Goal: Task Accomplishment & Management: Complete application form

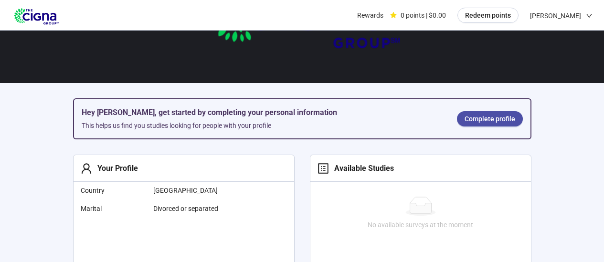
scroll to position [99, 0]
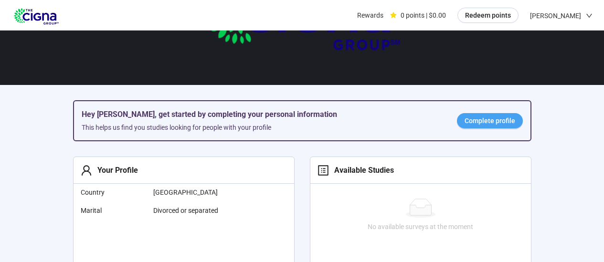
click at [480, 121] on span "Complete profile" at bounding box center [490, 121] width 51 height 11
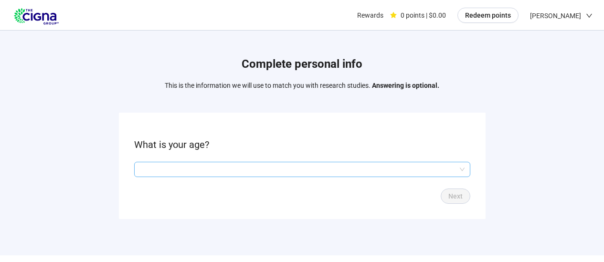
click at [412, 168] on input "search" at bounding box center [302, 169] width 325 height 14
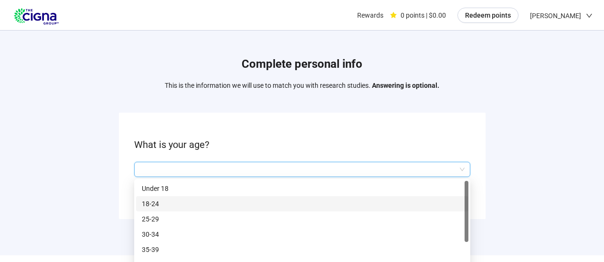
drag, startPoint x: 471, startPoint y: 219, endPoint x: 466, endPoint y: 216, distance: 6.2
click at [469, 218] on div "Complete personal info This is the information we will use to match you with re…" at bounding box center [302, 140] width 604 height 219
click at [461, 171] on input "search" at bounding box center [302, 169] width 325 height 14
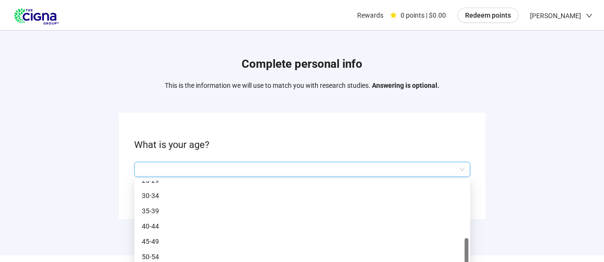
scroll to position [46, 0]
drag, startPoint x: 467, startPoint y: 202, endPoint x: 465, endPoint y: 268, distance: 65.9
click at [465, 262] on html "Rewards 0 points | $0.00 Redeem points [PERSON_NAME] Complete personal info Thi…" at bounding box center [302, 144] width 604 height 289
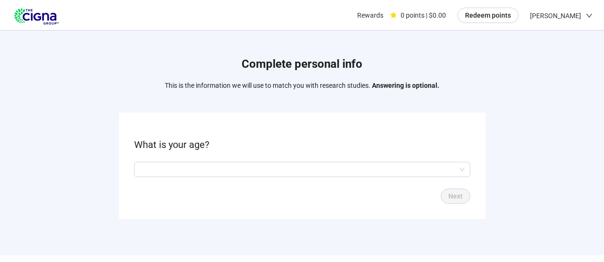
click at [467, 254] on div "Complete personal info This is the information we will use to match you with re…" at bounding box center [302, 133] width 604 height 267
click at [462, 172] on input "search" at bounding box center [302, 169] width 325 height 14
click at [469, 251] on div "Complete personal info This is the information we will use to match you with re…" at bounding box center [302, 133] width 604 height 267
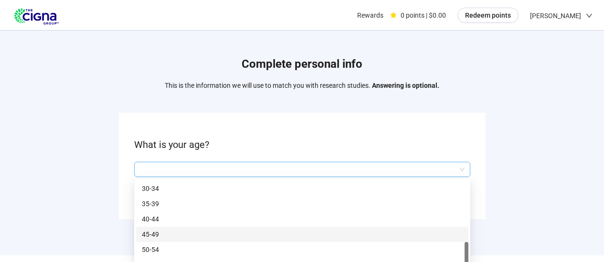
click at [464, 171] on div at bounding box center [302, 169] width 336 height 15
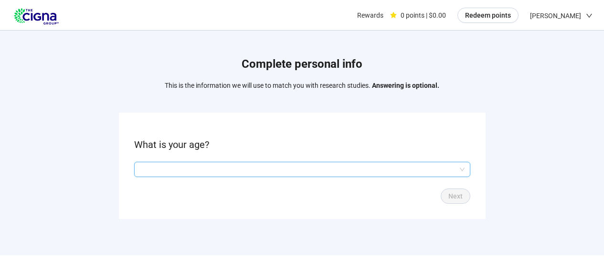
click at [465, 172] on div at bounding box center [302, 169] width 336 height 15
click at [463, 172] on input "search" at bounding box center [302, 169] width 325 height 14
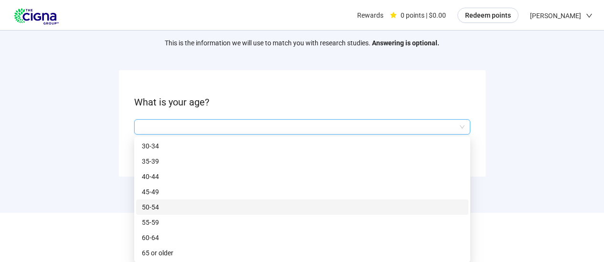
scroll to position [26, 0]
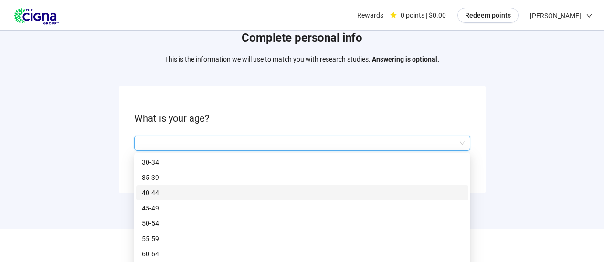
click at [529, 173] on div "Complete personal info This is the information we will use to match you with re…" at bounding box center [302, 113] width 604 height 219
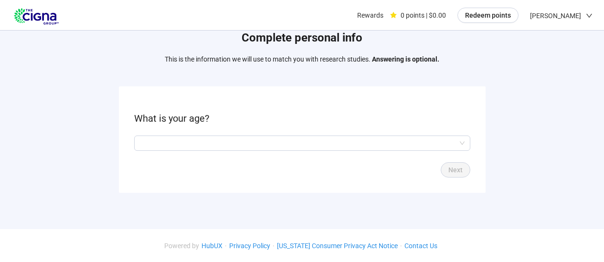
click at [382, 169] on div "Next" at bounding box center [302, 169] width 336 height 15
drag, startPoint x: 385, startPoint y: 176, endPoint x: 385, endPoint y: 183, distance: 7.2
click at [385, 183] on form "What is your age? Q2hhcmFjdGVyaXN0aWNBbnN3ZXJOb2RlOmQ3YTdiOWNkLTc0YzItNDI1Ny1iY…" at bounding box center [302, 139] width 367 height 107
click at [504, 152] on div "Complete personal info This is the information we will use to match you with re…" at bounding box center [302, 113] width 604 height 219
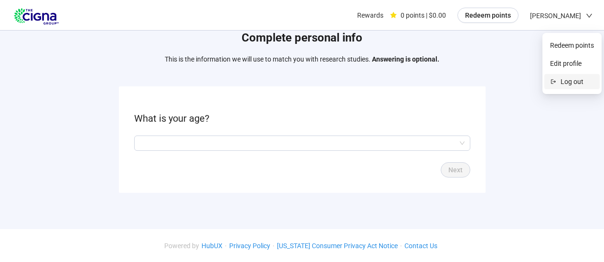
click at [567, 81] on span "Log out" at bounding box center [577, 81] width 33 height 11
